Goal: Task Accomplishment & Management: Manage account settings

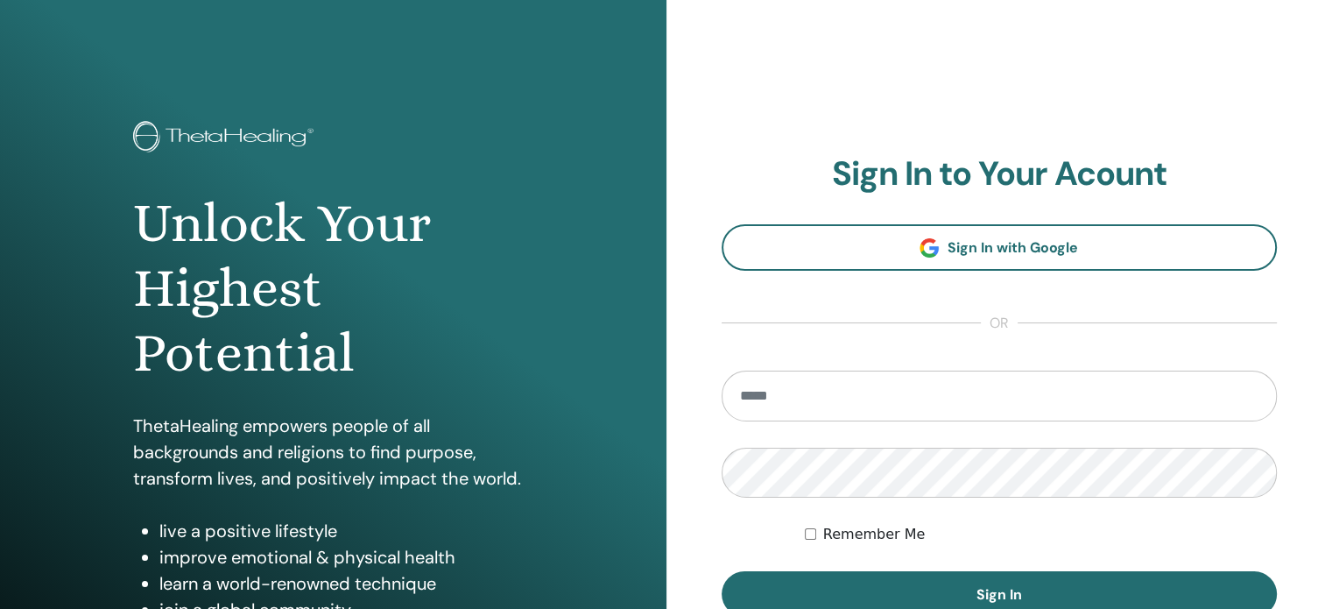
type input "**********"
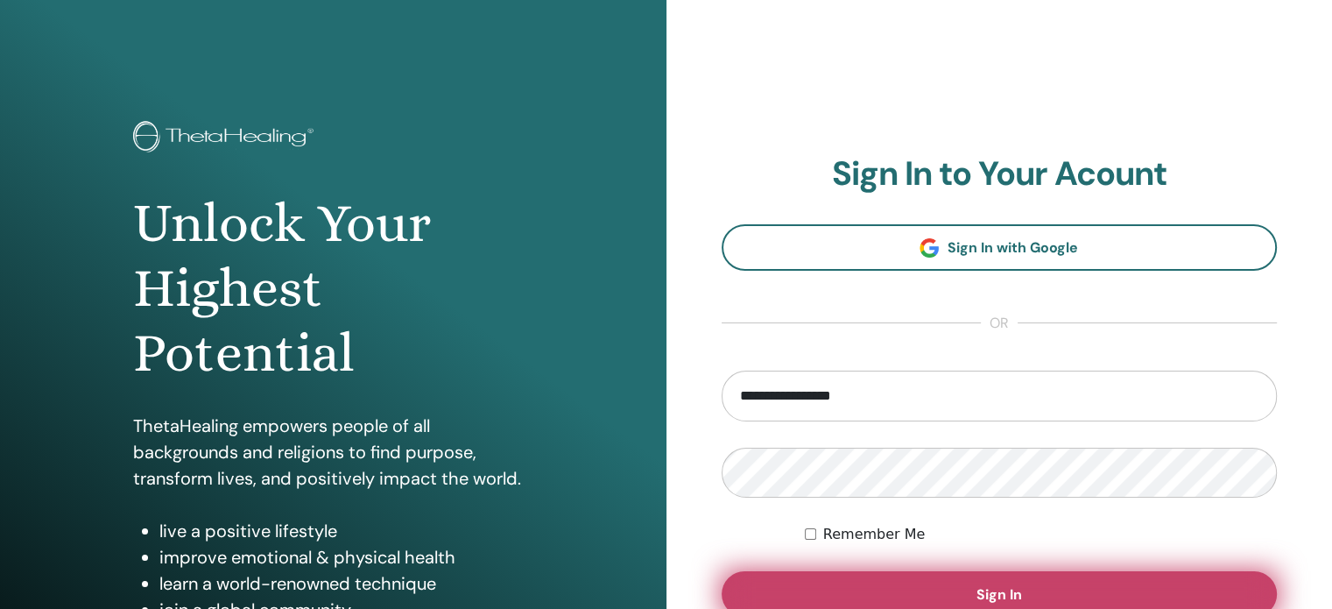
click at [1011, 589] on span "Sign In" at bounding box center [1000, 594] width 46 height 18
click at [1097, 582] on button "Sign In" at bounding box center [1000, 594] width 556 height 46
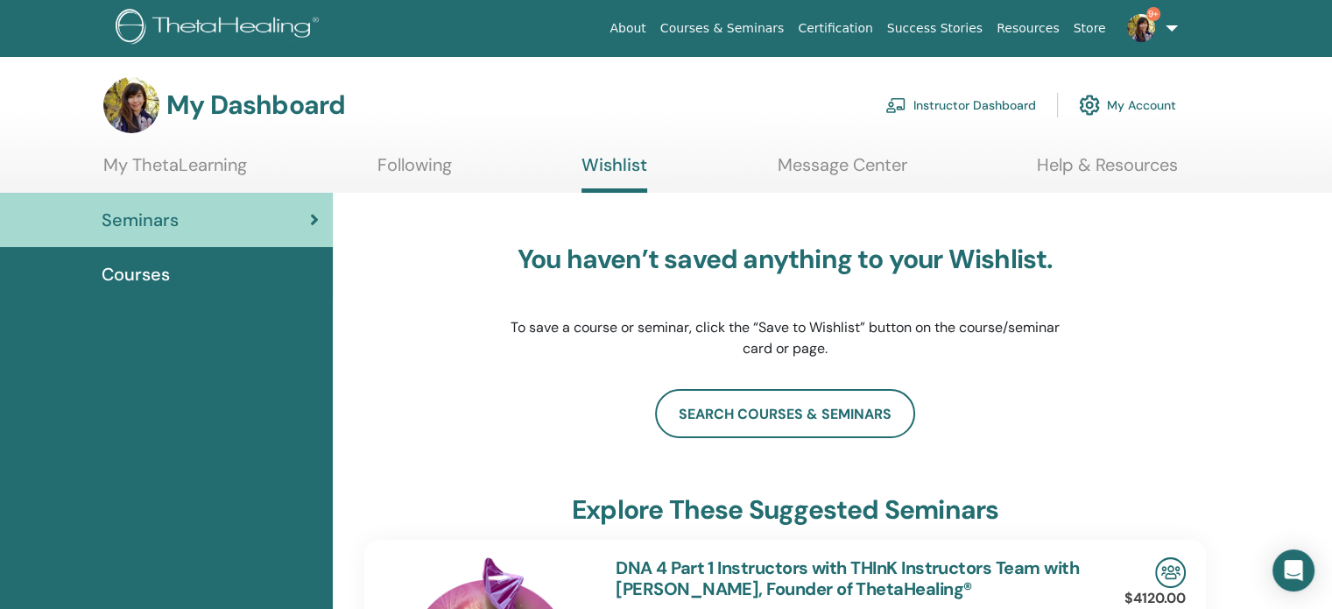
click at [1011, 109] on link "Instructor Dashboard" at bounding box center [960, 105] width 151 height 39
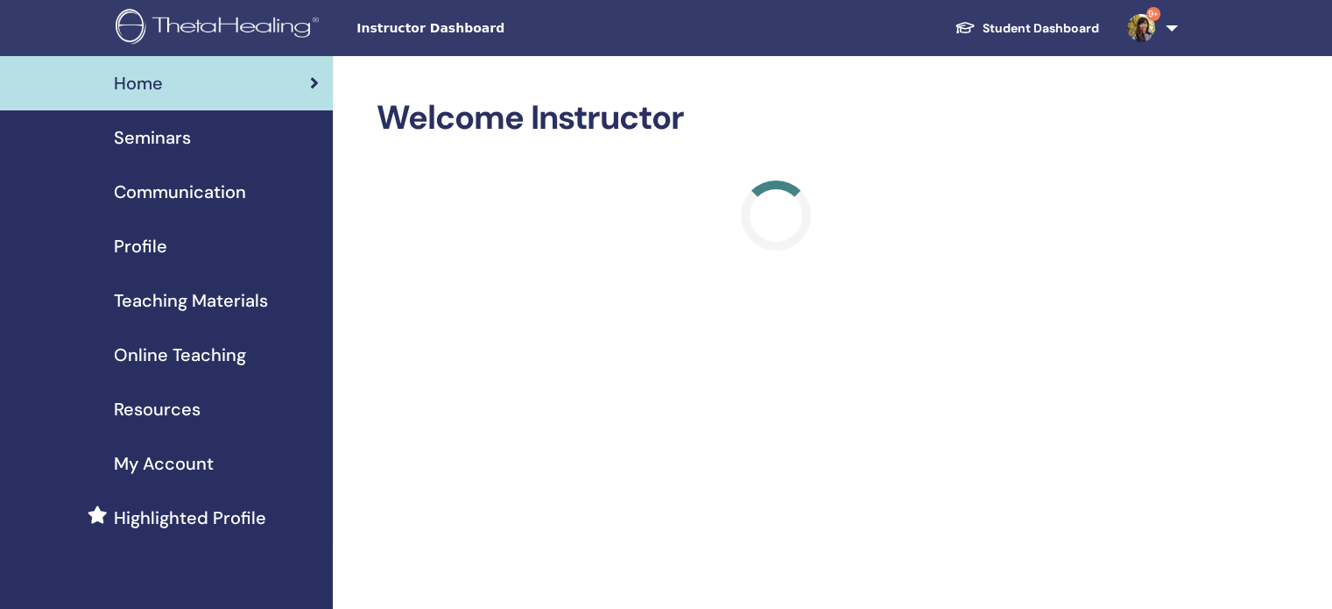
click at [237, 147] on div "Seminars" at bounding box center [166, 137] width 305 height 26
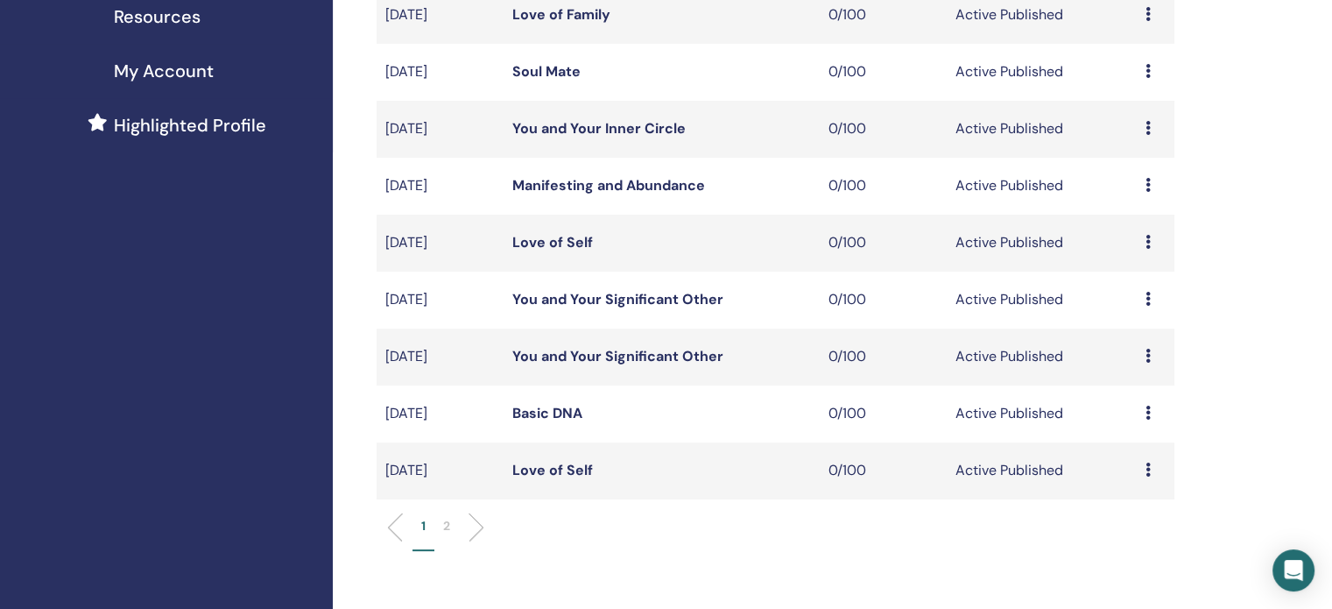
scroll to position [438, 0]
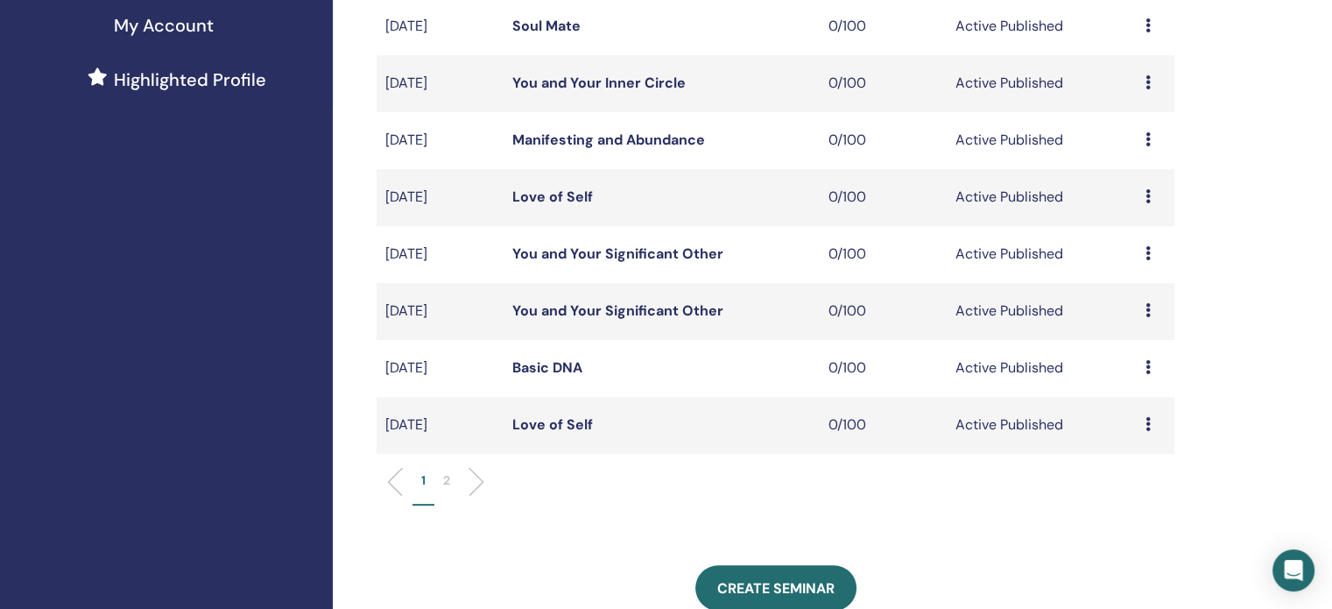
click at [448, 482] on p "2" at bounding box center [446, 480] width 7 height 18
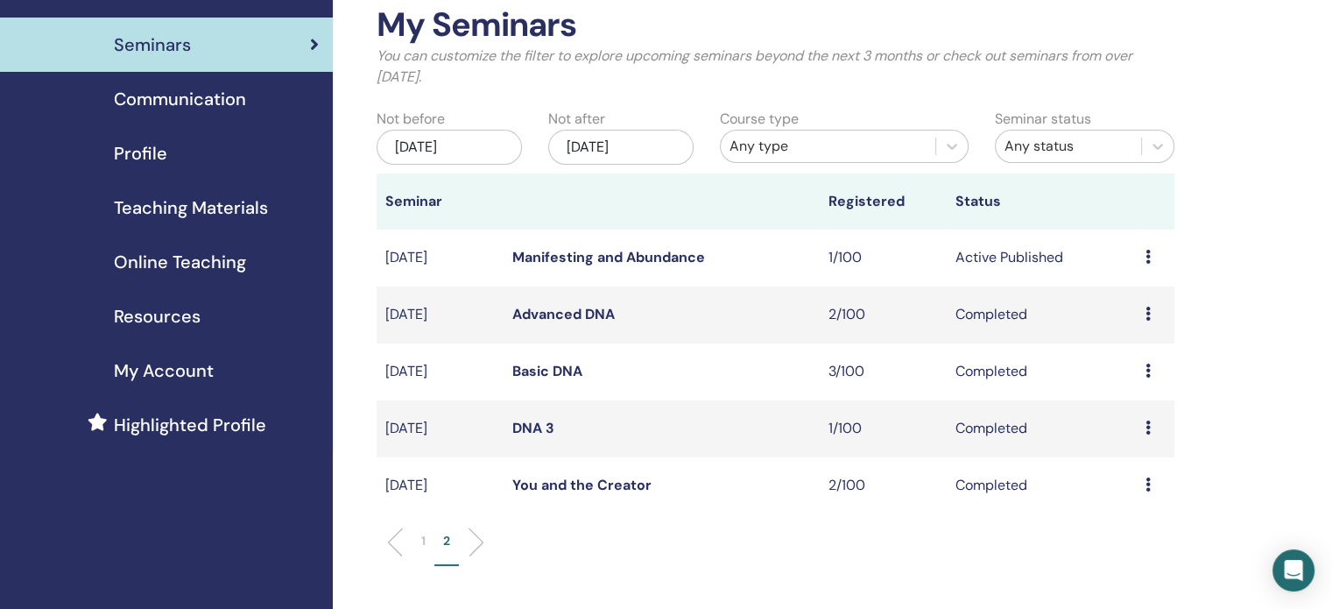
scroll to position [88, 0]
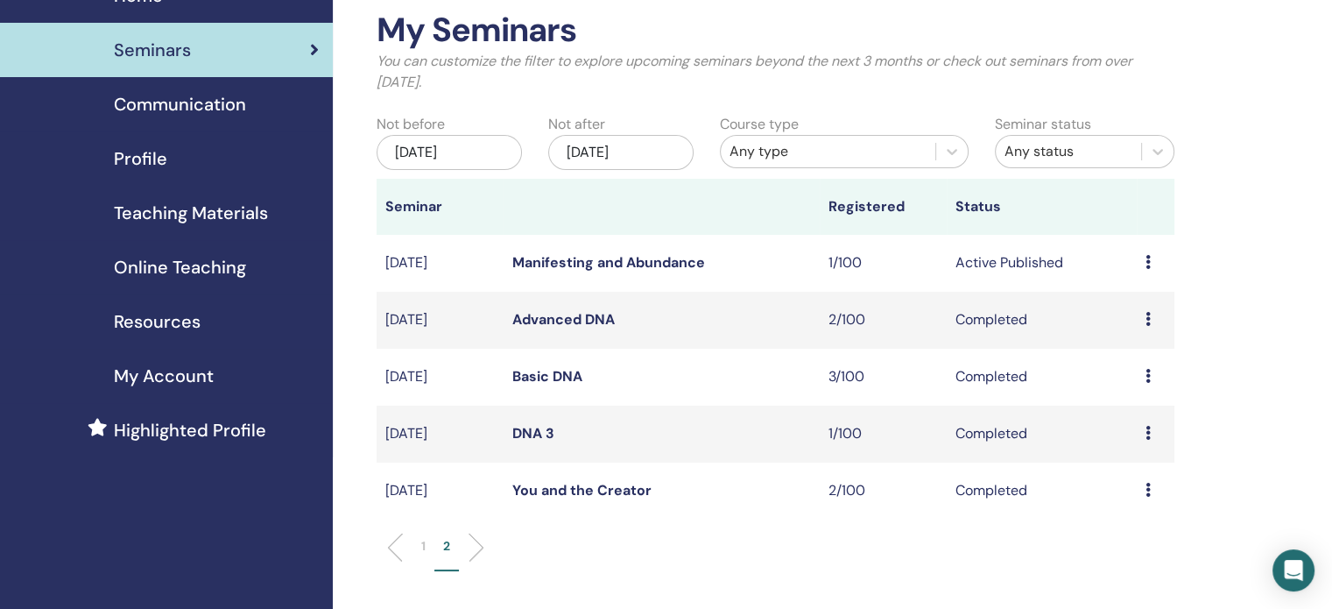
click at [633, 258] on link "Manifesting and Abundance" at bounding box center [608, 262] width 193 height 18
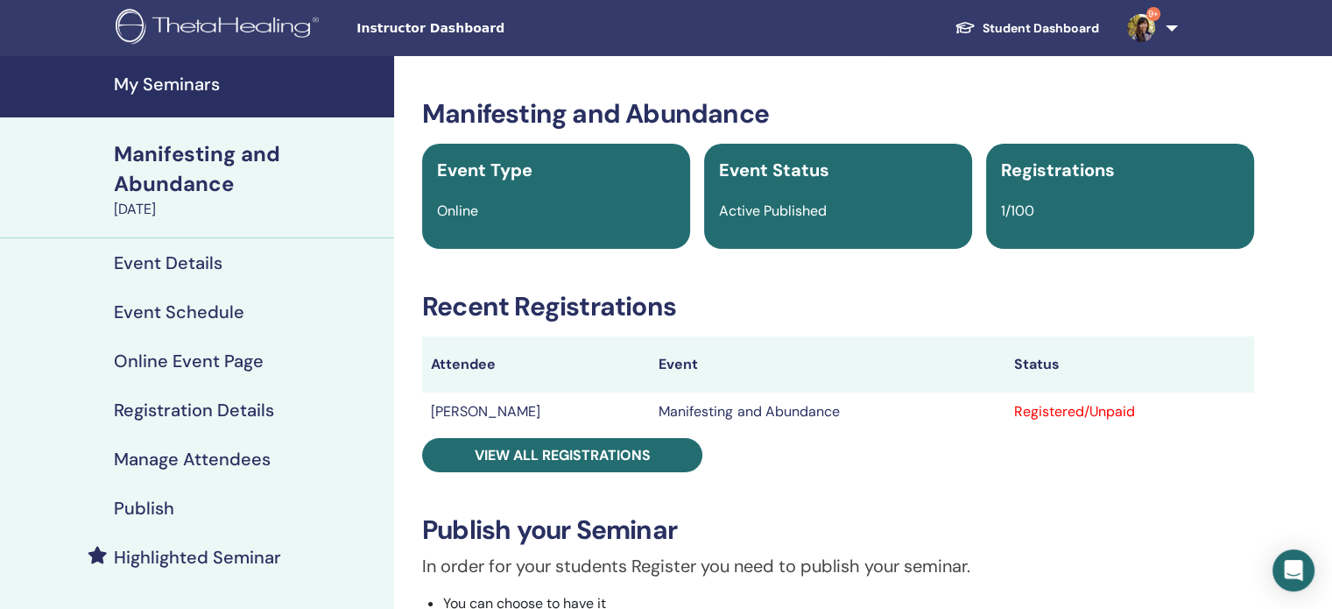
drag, startPoint x: 573, startPoint y: 405, endPoint x: 426, endPoint y: 419, distance: 147.7
click at [426, 419] on td "YUAN-YU CHIANG" at bounding box center [536, 411] width 228 height 39
copy td "YUAN-YU CHIANG"
click at [877, 468] on div "Manifesting and Abundance Event Type Online Event Status Active Published Regis…" at bounding box center [838, 592] width 867 height 988
